Goal: Transaction & Acquisition: Purchase product/service

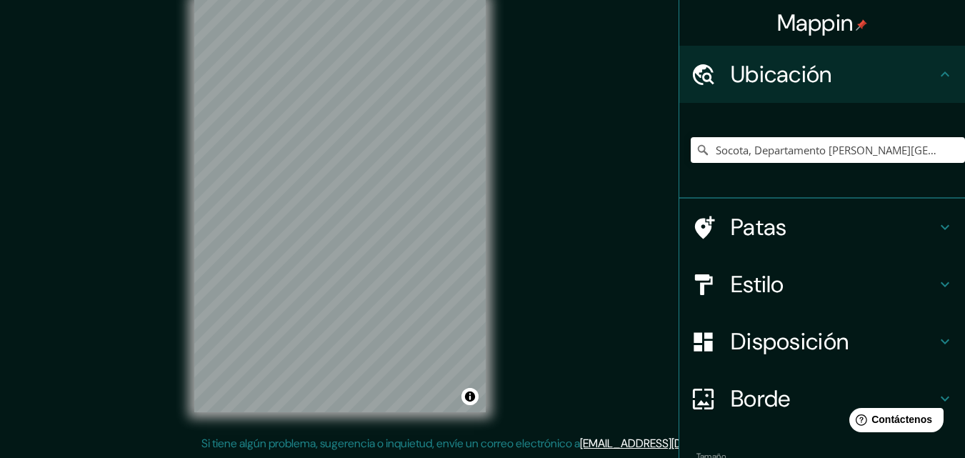
scroll to position [89, 0]
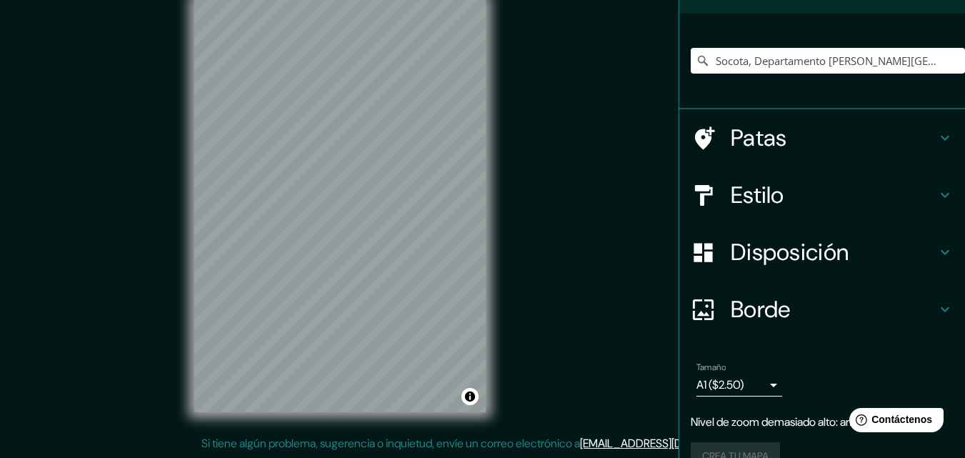
click at [732, 178] on div "Estilo" at bounding box center [822, 194] width 286 height 57
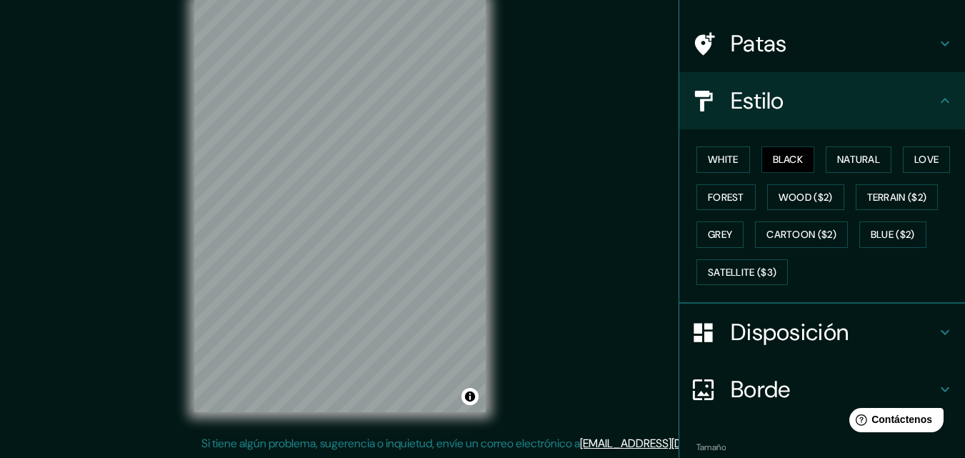
click at [714, 176] on div "White Black Natural Love Forest Wood ($2) Terrain ($2) Grey Cartoon ($2) Blue (…" at bounding box center [828, 216] width 274 height 150
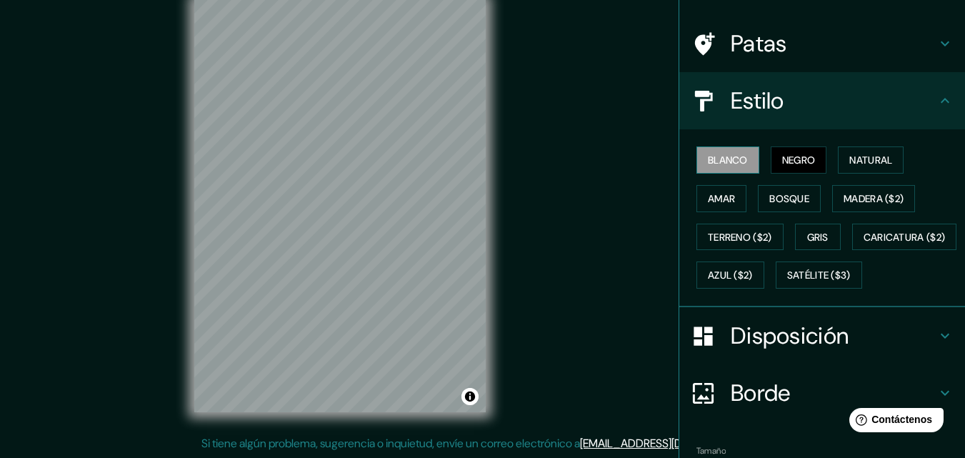
click at [714, 171] on button "Blanco" at bounding box center [727, 159] width 63 height 27
click at [489, 129] on div "© Mapbox © OpenStreetMap Improve this map" at bounding box center [339, 206] width 337 height 458
click at [496, 141] on div "© Mapbox © OpenStreetMap Improve this map" at bounding box center [339, 206] width 337 height 458
click at [491, 301] on div "© Mapbox © OpenStreetMap Improve this map" at bounding box center [339, 206] width 337 height 458
click at [771, 159] on button "Negro" at bounding box center [799, 159] width 56 height 27
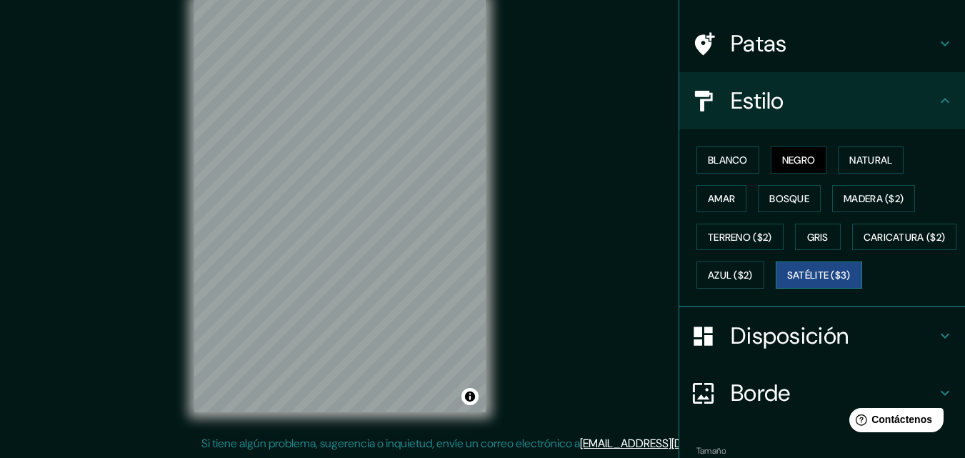
click at [776, 289] on button "Satélite ($3)" at bounding box center [819, 274] width 86 height 27
click at [864, 244] on font "Caricatura ($2)" at bounding box center [905, 237] width 82 height 13
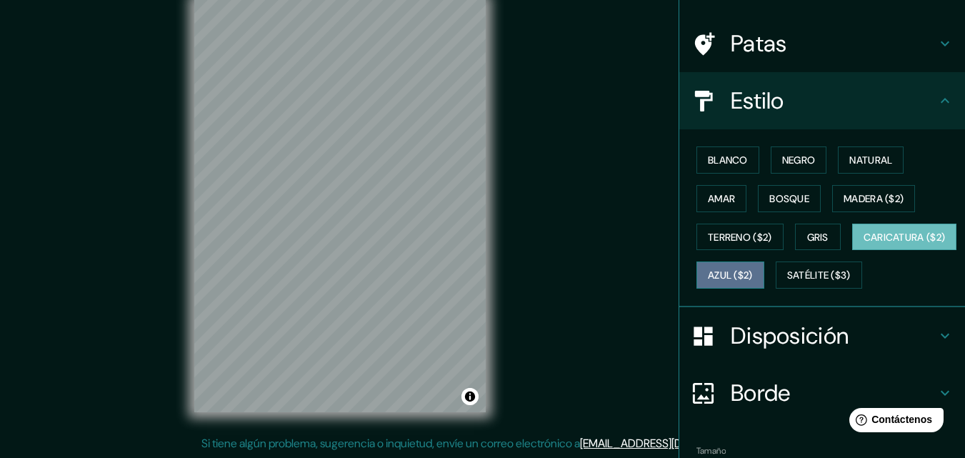
click at [753, 273] on font "Azul ($2)" at bounding box center [730, 275] width 45 height 13
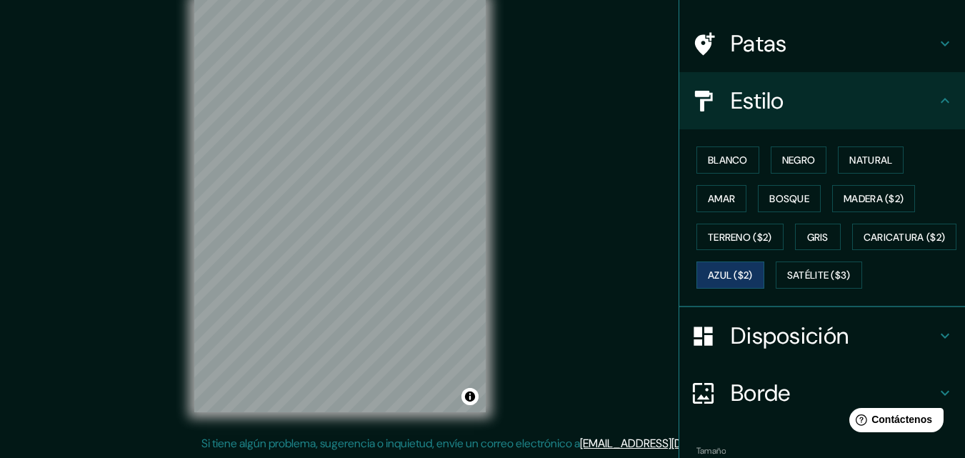
click at [277, 419] on div "© Mapbox © OpenStreetMap Improve this map" at bounding box center [339, 206] width 337 height 458
click at [789, 151] on font "Negro" at bounding box center [799, 160] width 34 height 19
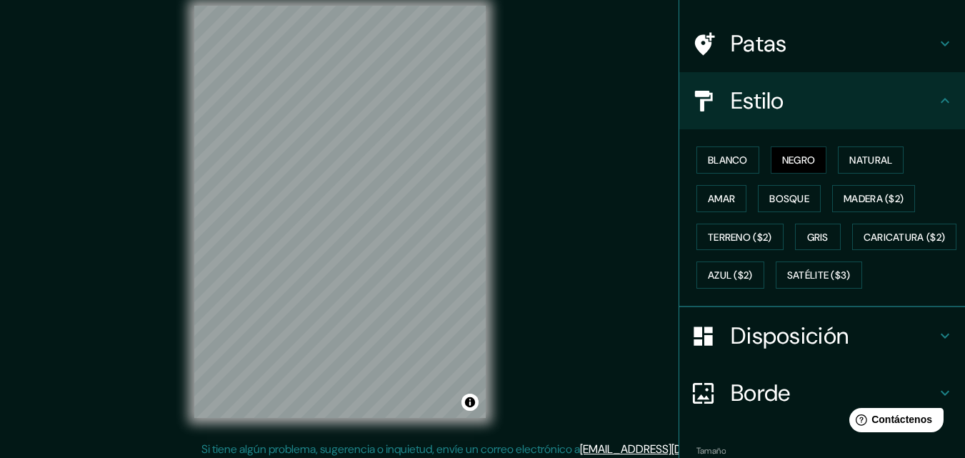
scroll to position [0, 0]
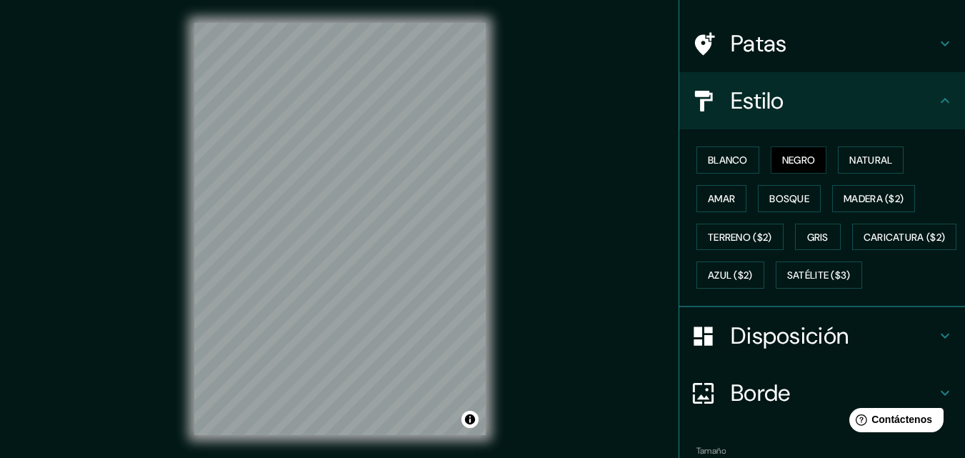
drag, startPoint x: 559, startPoint y: 171, endPoint x: 528, endPoint y: 186, distance: 33.9
click at [531, 186] on div "Mappin Ubicación Socota, Departamento [PERSON_NAME][GEOGRAPHIC_DATA], [GEOGRAPH…" at bounding box center [482, 240] width 965 height 481
click at [275, 277] on div "© Mapbox © OpenStreetMap Improve this map" at bounding box center [339, 229] width 337 height 458
click at [753, 279] on font "Azul ($2)" at bounding box center [730, 275] width 45 height 13
click at [785, 160] on font "Negro" at bounding box center [799, 160] width 34 height 13
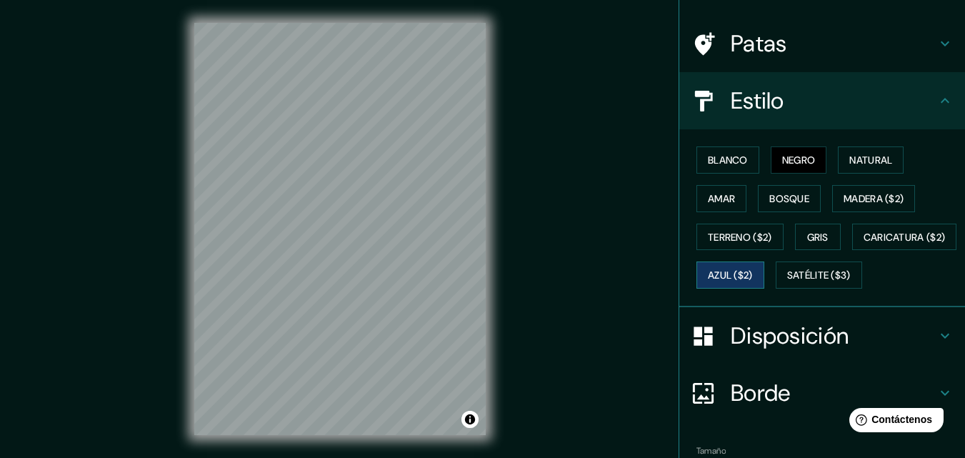
click at [753, 276] on font "Azul ($2)" at bounding box center [730, 275] width 45 height 13
click at [522, 457] on html "Mappin Ubicación Socota, Departamento [PERSON_NAME][GEOGRAPHIC_DATA], [GEOGRAPH…" at bounding box center [482, 229] width 965 height 458
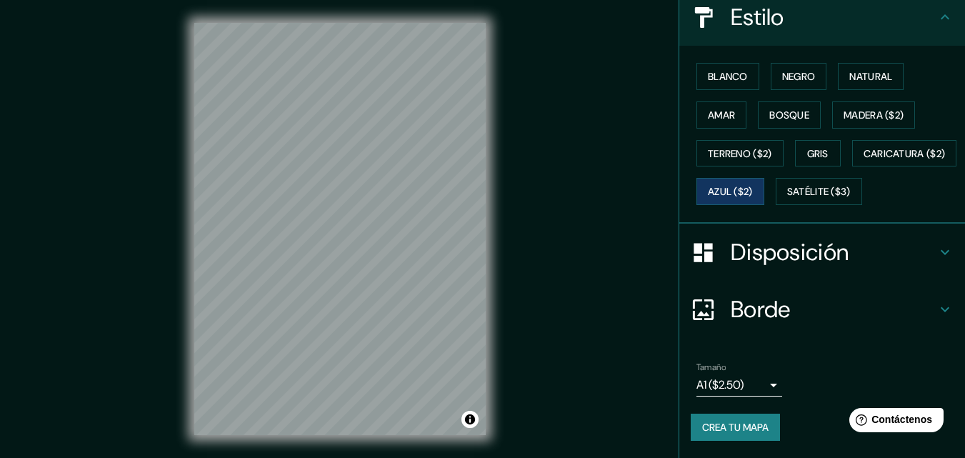
click at [733, 384] on body "Mappin Ubicación Socota, Departamento [PERSON_NAME][GEOGRAPHIC_DATA], [GEOGRAPH…" at bounding box center [482, 229] width 965 height 458
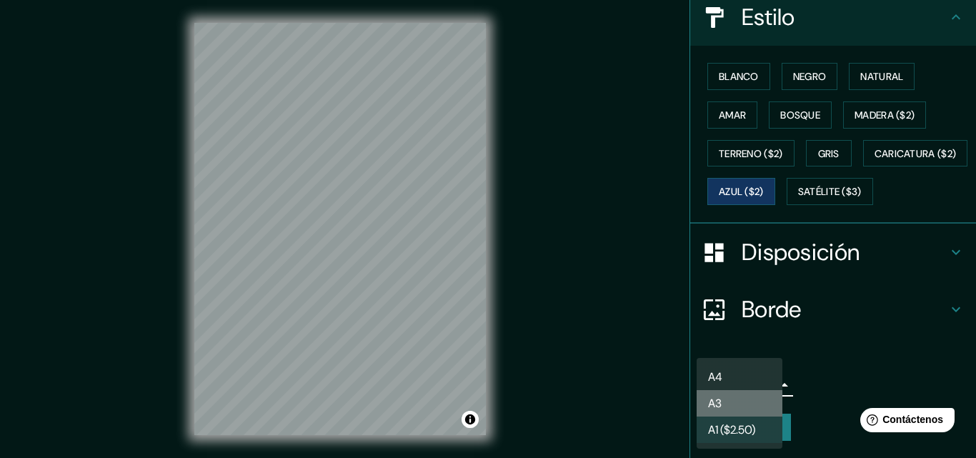
click at [739, 400] on li "A3" at bounding box center [739, 403] width 86 height 26
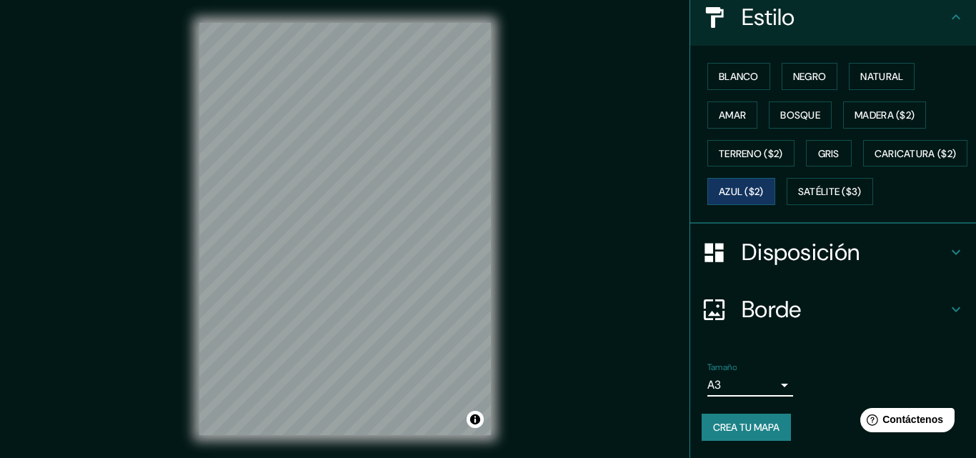
click at [736, 387] on body "Mappin Ubicación Socota, Departamento [PERSON_NAME][GEOGRAPHIC_DATA], [GEOGRAPH…" at bounding box center [488, 229] width 976 height 458
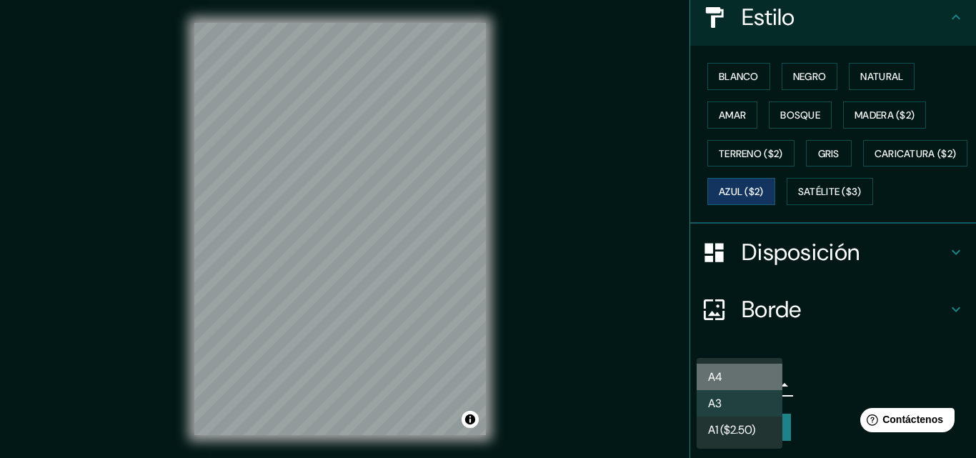
click at [728, 377] on li "A4" at bounding box center [739, 377] width 86 height 26
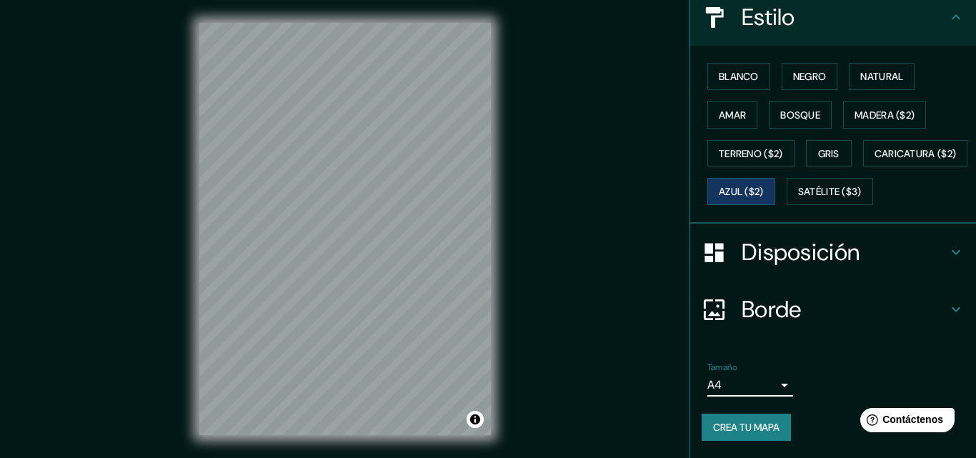
click at [741, 384] on body "Mappin Ubicación Socota, Departamento [PERSON_NAME][GEOGRAPHIC_DATA], [GEOGRAPH…" at bounding box center [488, 229] width 976 height 458
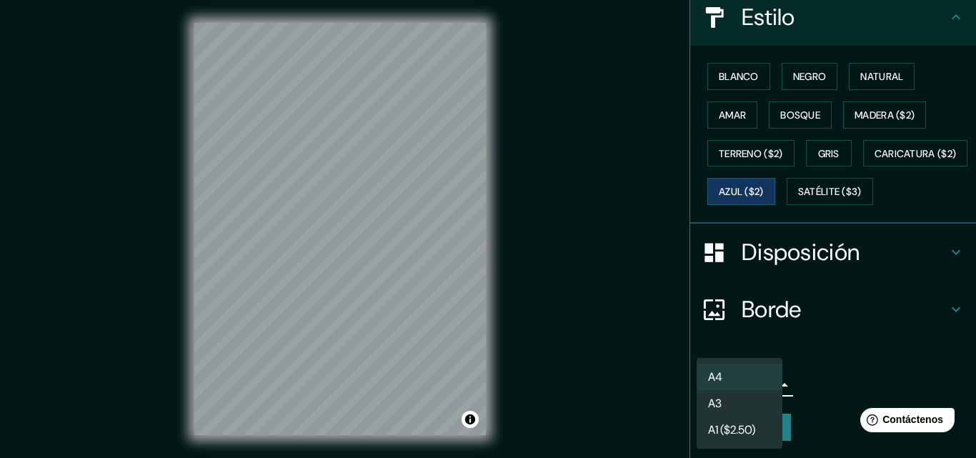
click at [737, 406] on li "A3" at bounding box center [739, 403] width 86 height 26
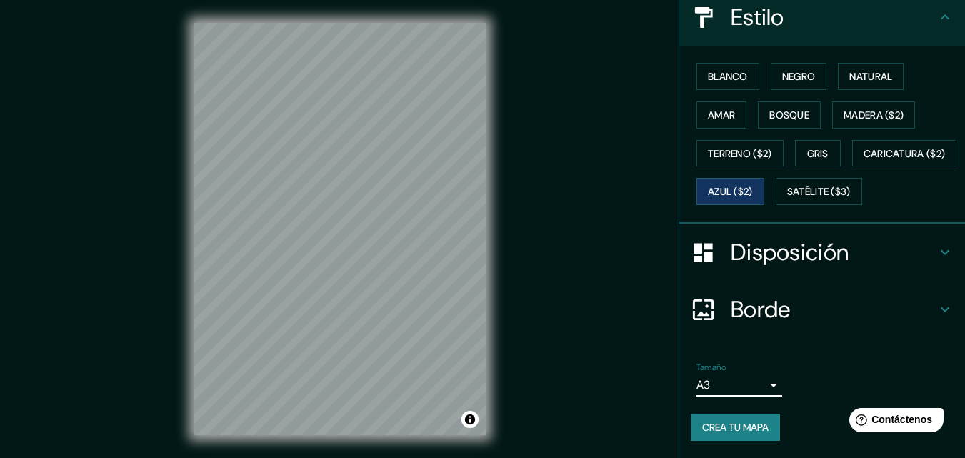
click at [736, 394] on body "Mappin Ubicación Socota, Departamento [PERSON_NAME][GEOGRAPHIC_DATA], [GEOGRAPH…" at bounding box center [482, 229] width 965 height 458
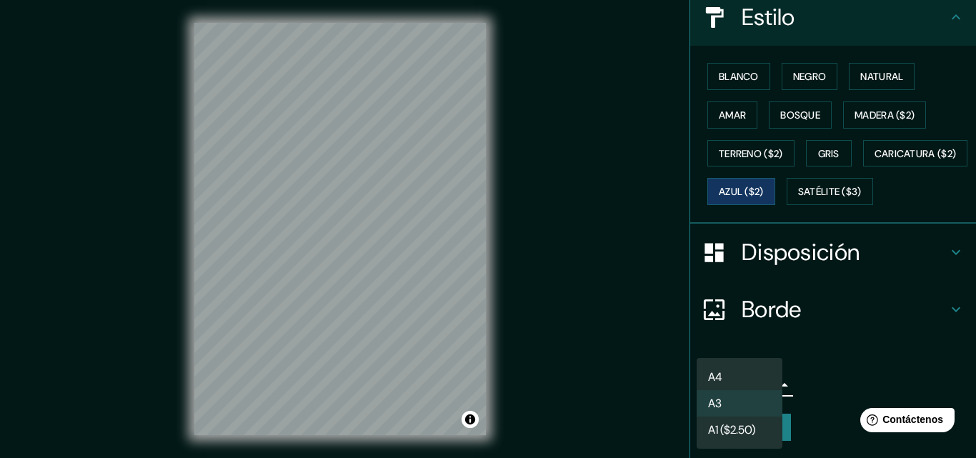
click at [611, 361] on div at bounding box center [488, 229] width 976 height 458
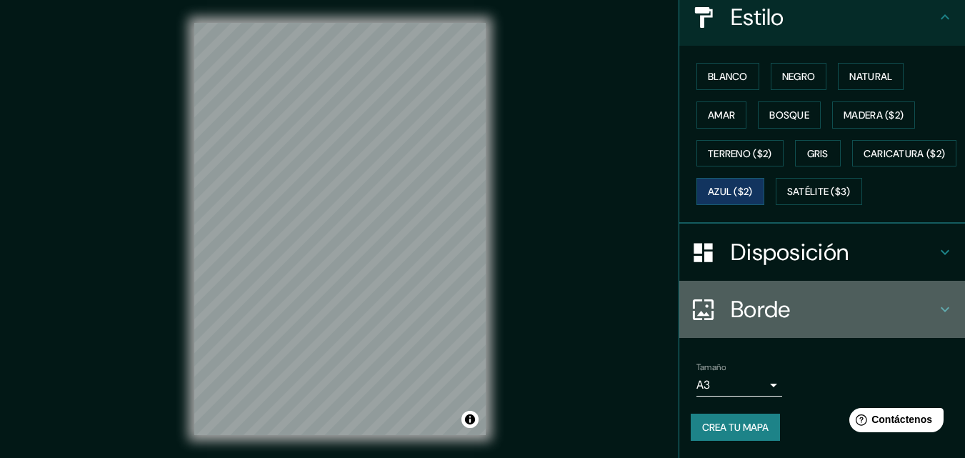
click at [776, 314] on font "Borde" at bounding box center [761, 309] width 60 height 30
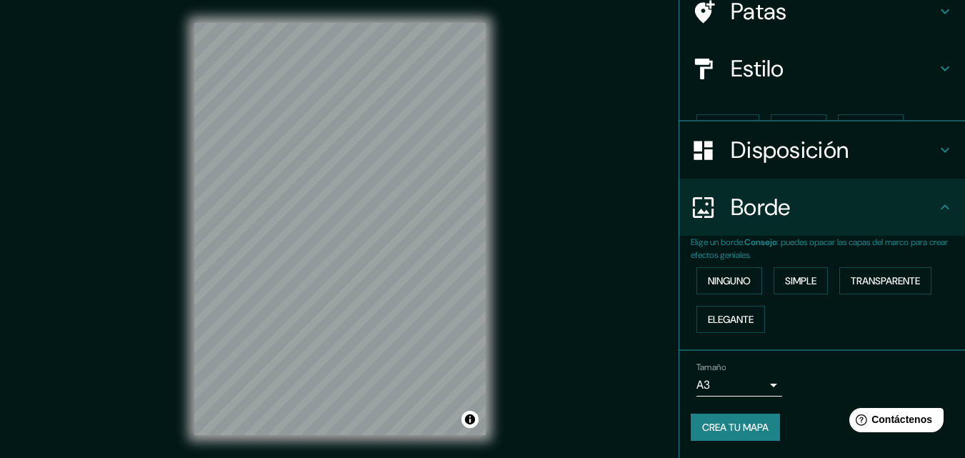
scroll to position [97, 0]
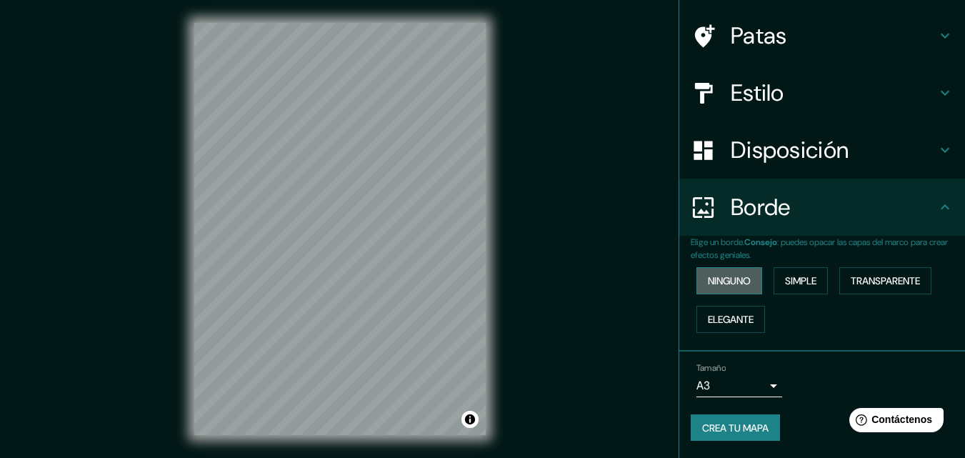
click at [722, 276] on font "Ninguno" at bounding box center [729, 280] width 43 height 13
click at [789, 281] on font "Simple" at bounding box center [800, 280] width 31 height 13
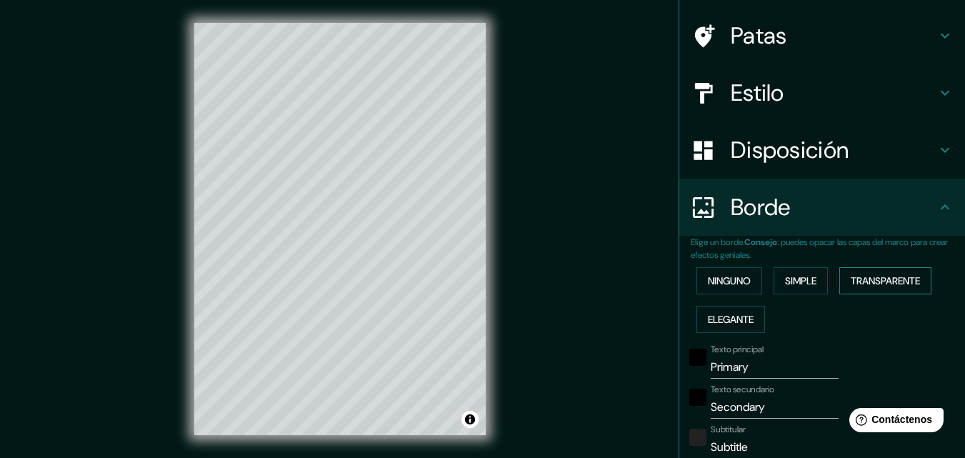
click at [872, 281] on font "Transparente" at bounding box center [885, 280] width 69 height 13
click at [733, 327] on font "Elegante" at bounding box center [731, 319] width 46 height 19
click at [730, 283] on font "Ninguno" at bounding box center [729, 280] width 43 height 13
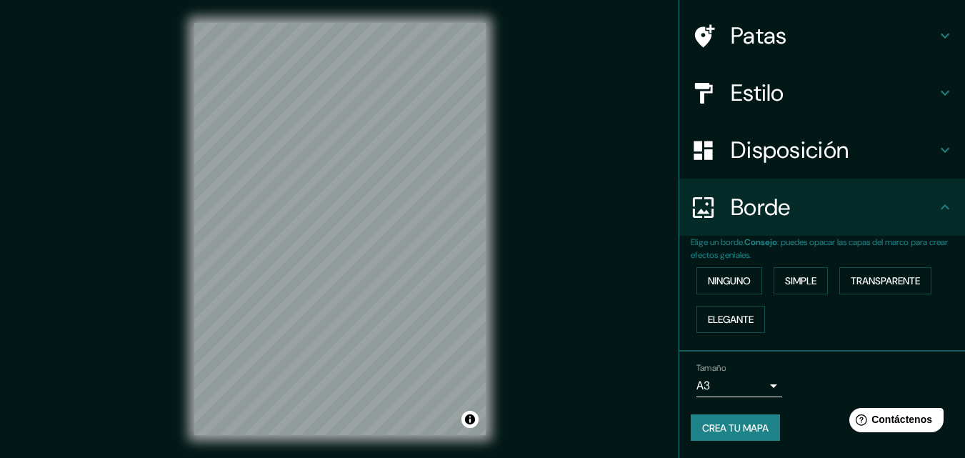
click at [758, 286] on div "Ninguno Simple Transparente Elegante" at bounding box center [828, 299] width 274 height 77
click at [734, 386] on body "Mappin Ubicación Socota, Departamento [PERSON_NAME][GEOGRAPHIC_DATA], [GEOGRAPH…" at bounding box center [482, 229] width 965 height 458
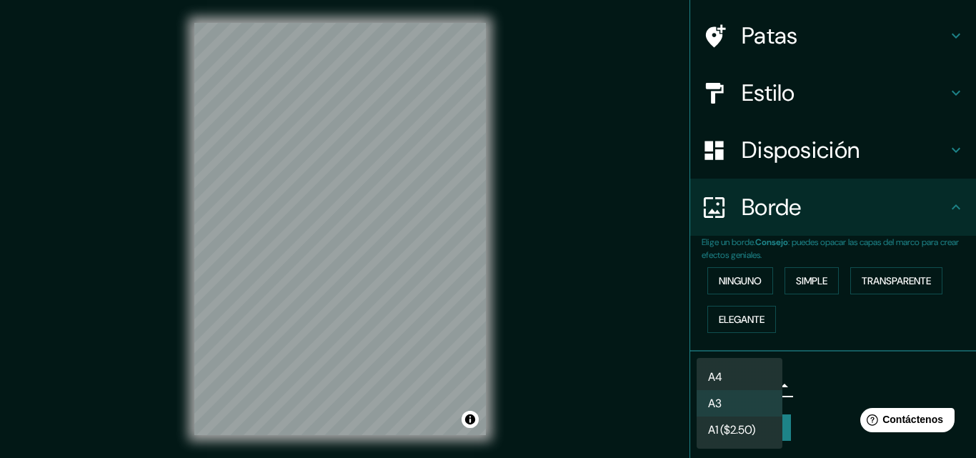
click at [886, 376] on div at bounding box center [488, 229] width 976 height 458
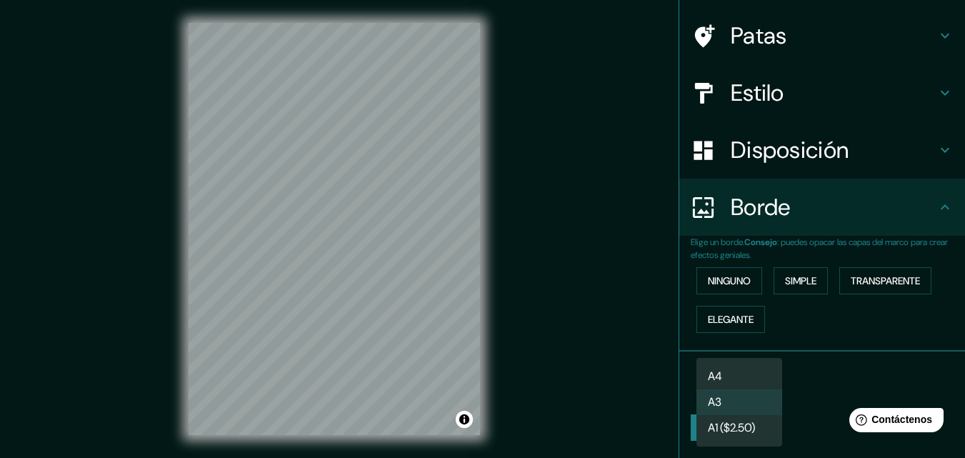
click at [749, 393] on body "Mappin Ubicación Socota, Departamento [PERSON_NAME][GEOGRAPHIC_DATA], [GEOGRAPH…" at bounding box center [482, 229] width 965 height 458
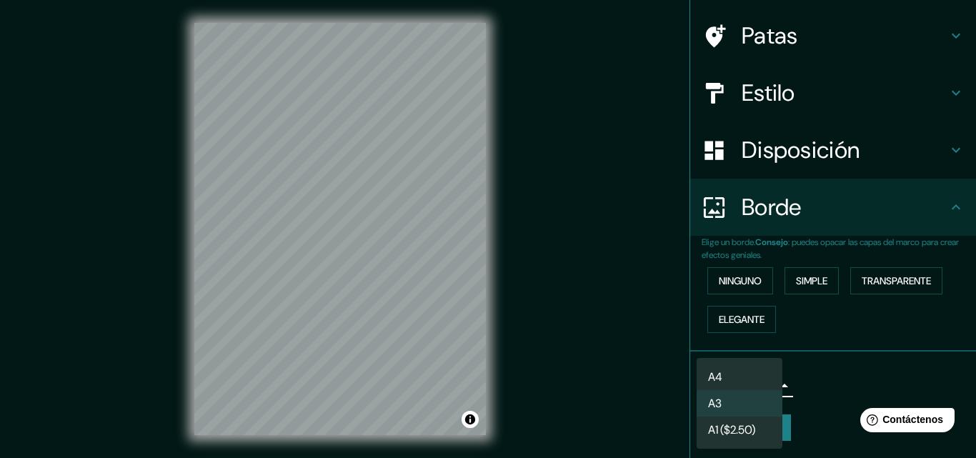
click at [736, 371] on li "A4" at bounding box center [739, 377] width 86 height 26
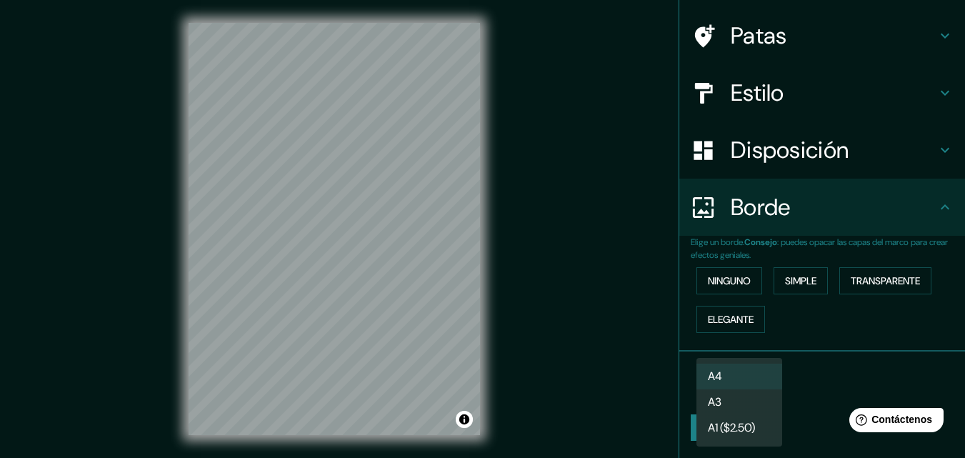
click at [744, 389] on body "Mappin Ubicación Socota, Departamento [PERSON_NAME][GEOGRAPHIC_DATA], [GEOGRAPH…" at bounding box center [482, 229] width 965 height 458
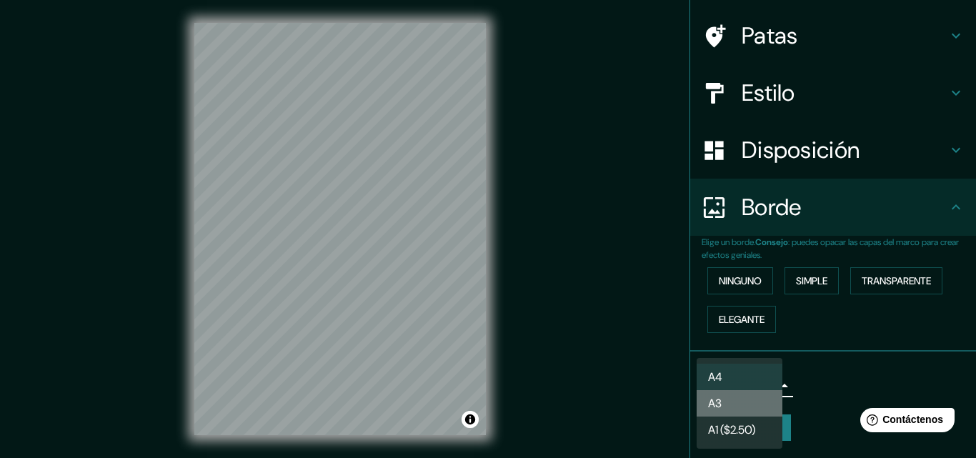
click at [739, 393] on li "A3" at bounding box center [739, 403] width 86 height 26
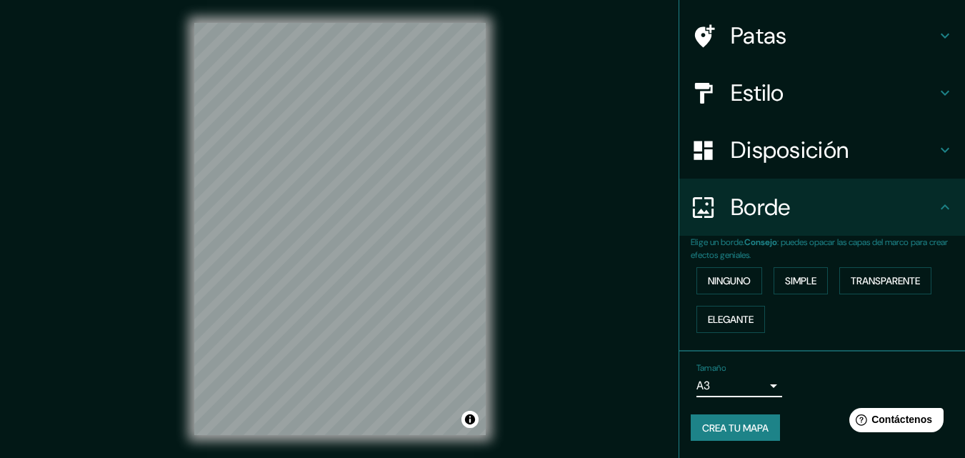
click at [579, 269] on div "Mappin Ubicación Socota, Departamento [PERSON_NAME][GEOGRAPHIC_DATA], [GEOGRAPH…" at bounding box center [482, 240] width 965 height 481
click at [736, 434] on font "Crea tu mapa" at bounding box center [735, 427] width 66 height 13
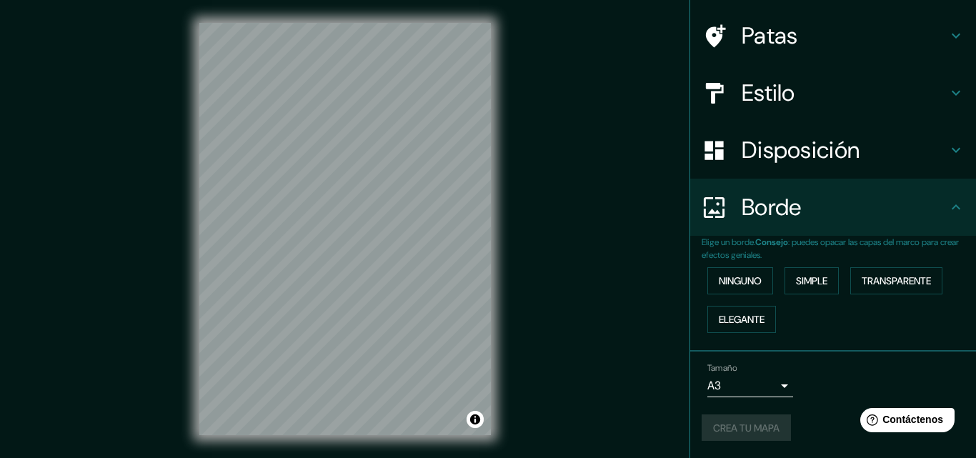
click at [764, 386] on body "Mappin Ubicación Socota, Departamento [PERSON_NAME][GEOGRAPHIC_DATA], [GEOGRAPH…" at bounding box center [488, 229] width 976 height 458
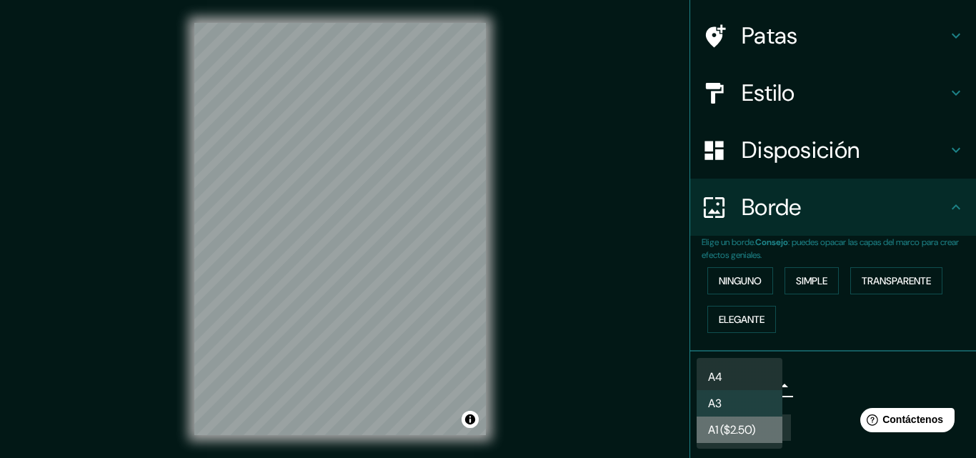
click at [743, 435] on font "A1 ($2.50)" at bounding box center [731, 429] width 47 height 15
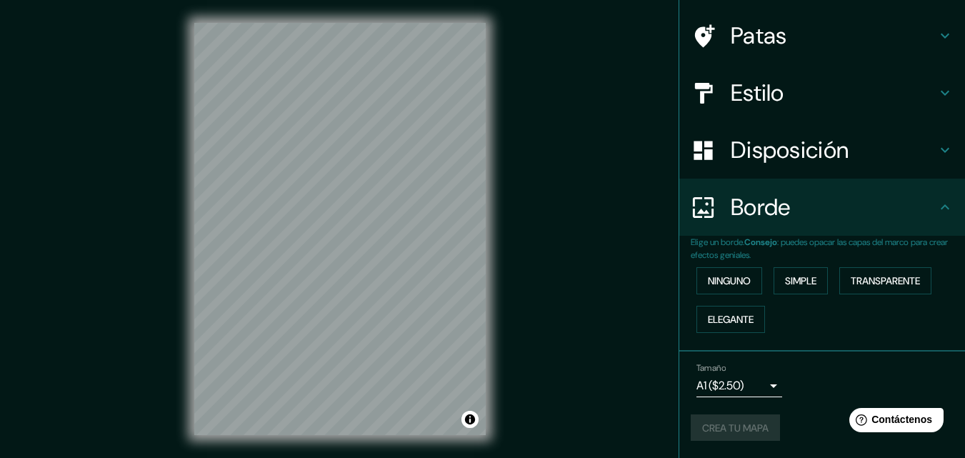
click at [781, 406] on div "Tamaño A1 ($2.50) a3 Crea tu mapa" at bounding box center [822, 405] width 263 height 96
click at [751, 422] on div "Crea tu mapa" at bounding box center [822, 427] width 263 height 27
click at [881, 408] on div "Help Contáctenos" at bounding box center [897, 419] width 98 height 25
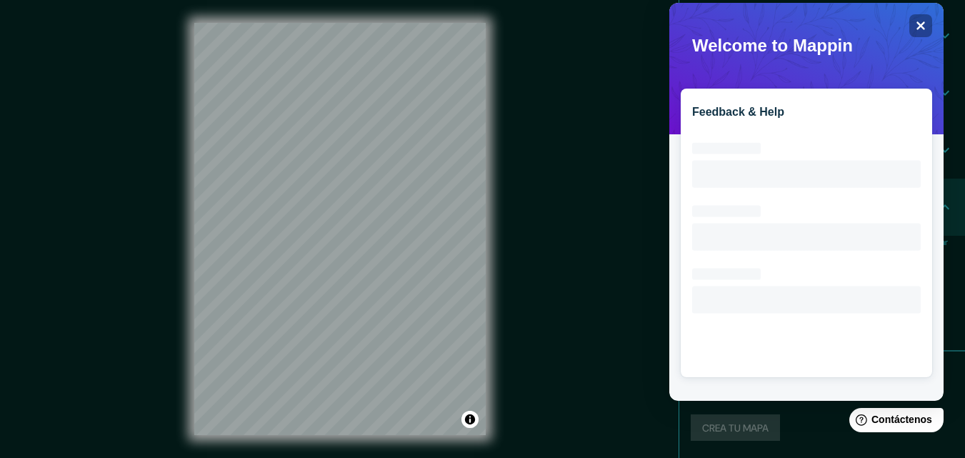
scroll to position [0, 0]
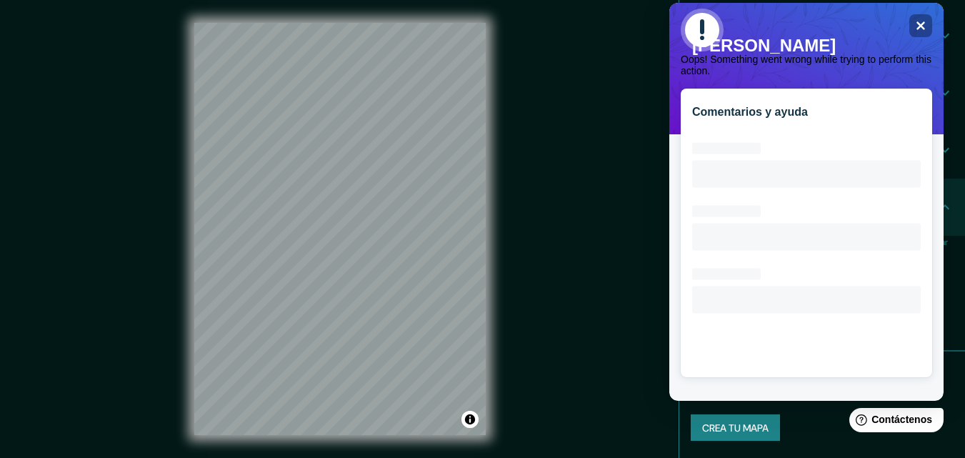
click at [632, 274] on div "Mappin Ubicación Socota, Departamento [PERSON_NAME][GEOGRAPHIC_DATA], [GEOGRAPH…" at bounding box center [482, 240] width 965 height 481
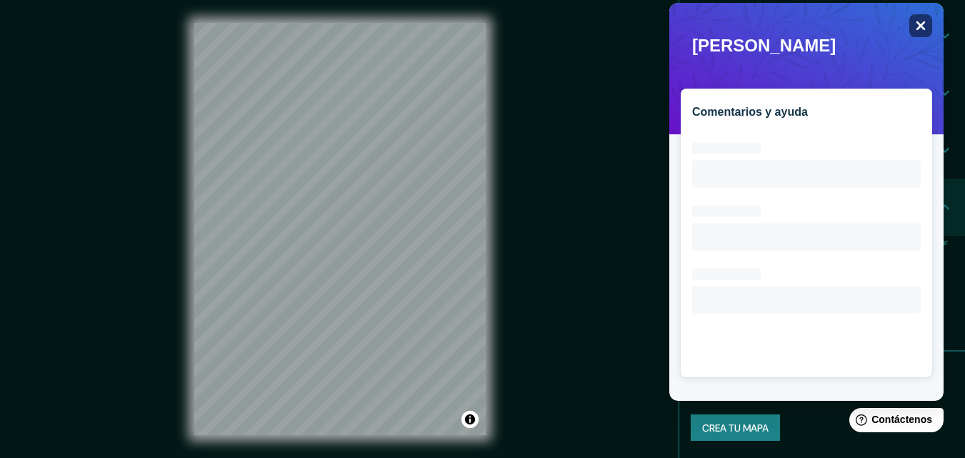
click at [911, 26] on div "Close" at bounding box center [920, 25] width 23 height 23
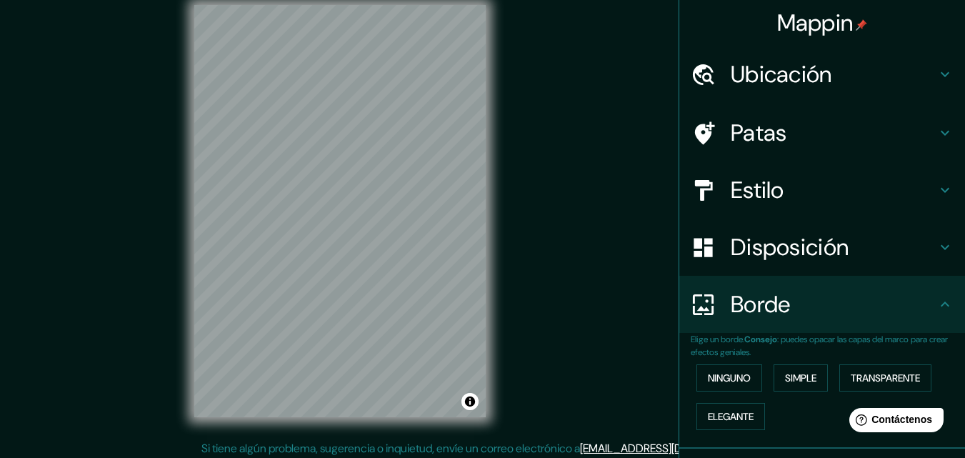
scroll to position [23, 0]
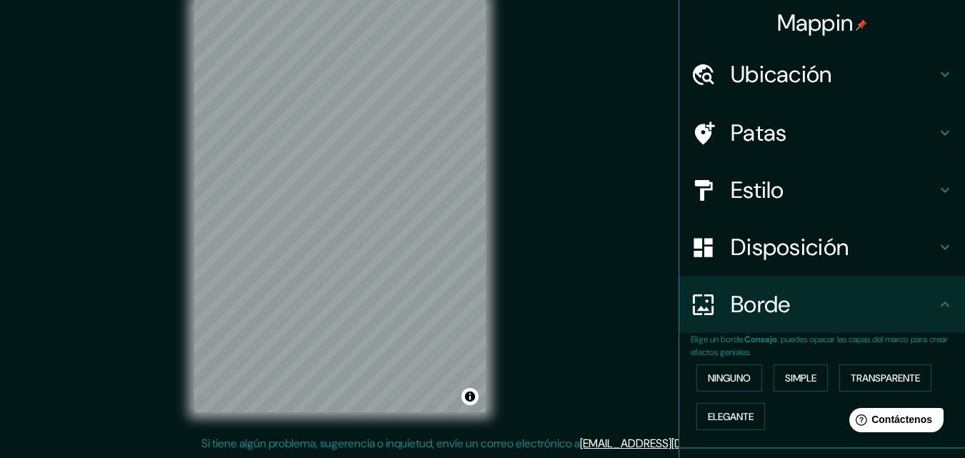
click at [542, 245] on div "Mappin Ubicación Socota, Departamento [PERSON_NAME][GEOGRAPHIC_DATA], [GEOGRAPH…" at bounding box center [482, 217] width 965 height 481
click at [491, 354] on div "© Mapbox © OpenStreetMap Improve this map" at bounding box center [339, 206] width 337 height 458
